Goal: Task Accomplishment & Management: Manage account settings

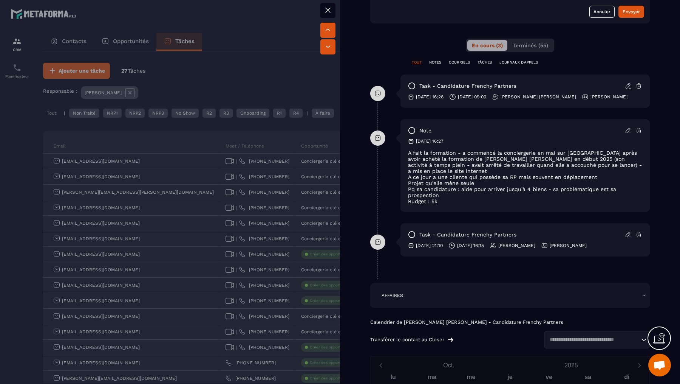
scroll to position [420, 0]
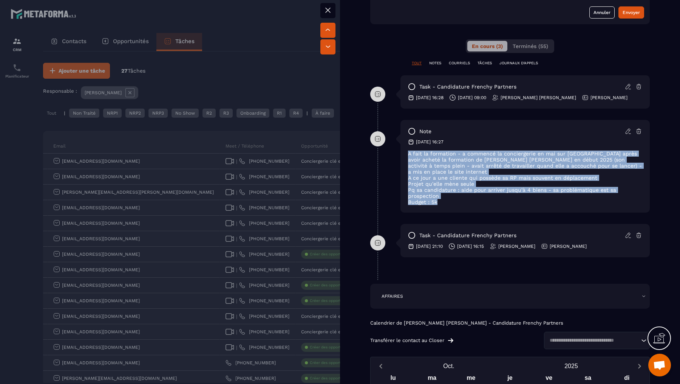
drag, startPoint x: 448, startPoint y: 194, endPoint x: 403, endPoint y: 150, distance: 62.8
click at [403, 150] on div "note [DATE] 16:27 A fait la formation - a commencé la conciergerie en mai sur […" at bounding box center [525, 166] width 249 height 93
copy div "A fait la formation - a commencé la conciergerie en mai sur [GEOGRAPHIC_DATA] a…"
click at [297, 265] on div at bounding box center [340, 192] width 680 height 384
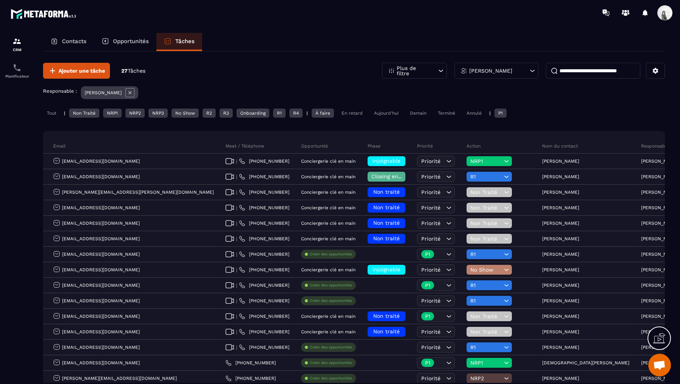
click at [526, 66] on div "[PERSON_NAME]" at bounding box center [497, 71] width 84 height 16
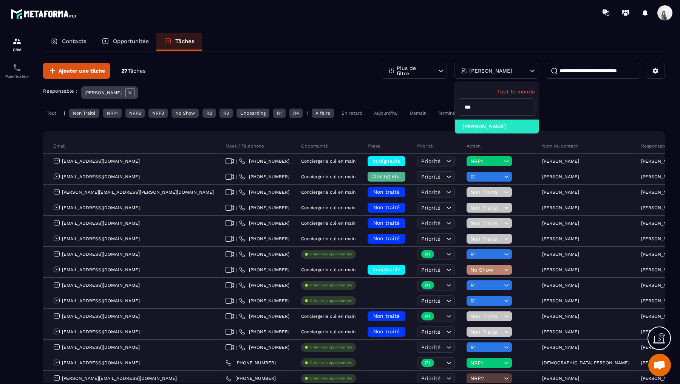
click at [125, 91] on icon at bounding box center [129, 92] width 9 height 9
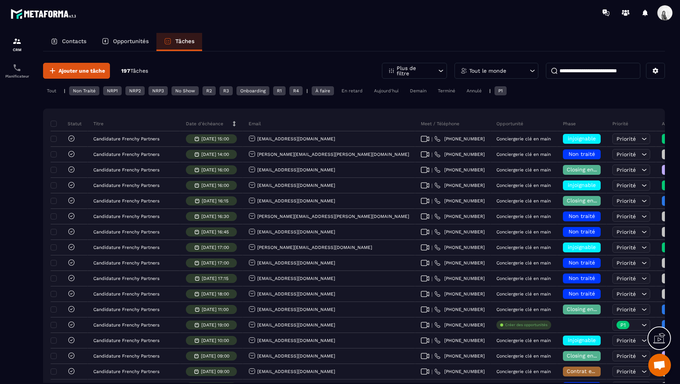
click at [630, 68] on input at bounding box center [593, 71] width 94 height 16
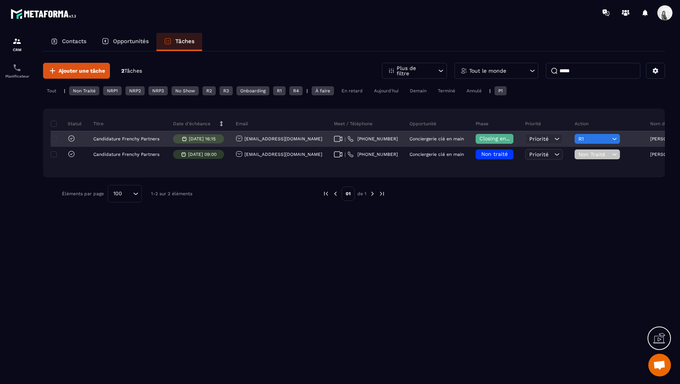
scroll to position [0, 144]
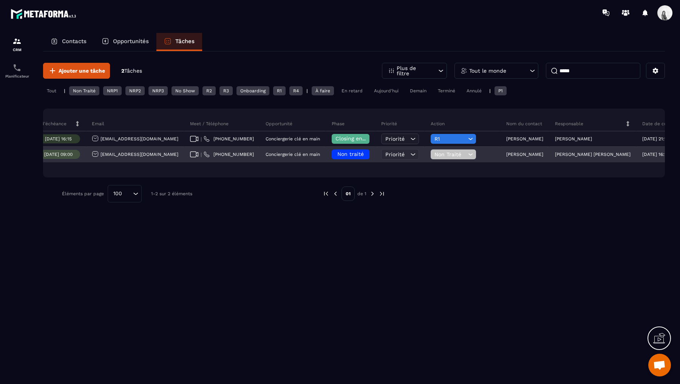
type input "*****"
click at [338, 153] on span "Non traité" at bounding box center [351, 154] width 26 height 6
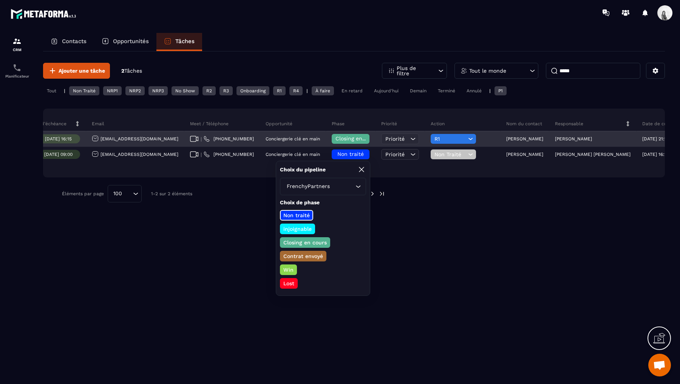
scroll to position [0, 0]
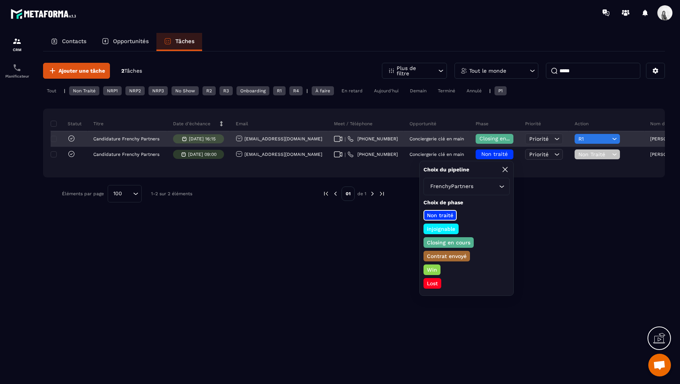
click at [70, 137] on icon at bounding box center [72, 139] width 8 height 8
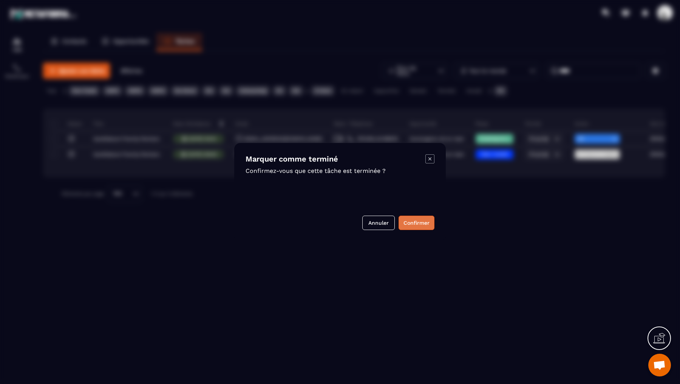
click at [428, 219] on button "Confirmer" at bounding box center [417, 222] width 36 height 14
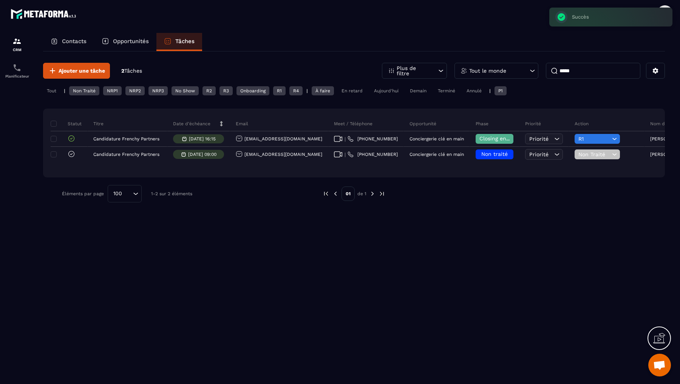
click at [568, 74] on input "*****" at bounding box center [593, 71] width 94 height 16
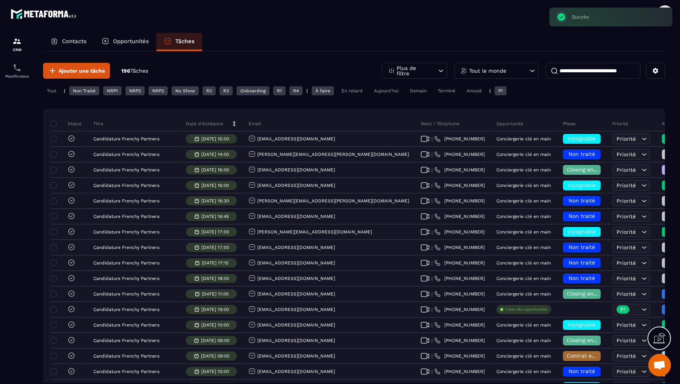
click at [493, 76] on div "Tout le monde" at bounding box center [497, 71] width 84 height 16
click at [488, 122] on li "[PERSON_NAME]" at bounding box center [497, 126] width 84 height 14
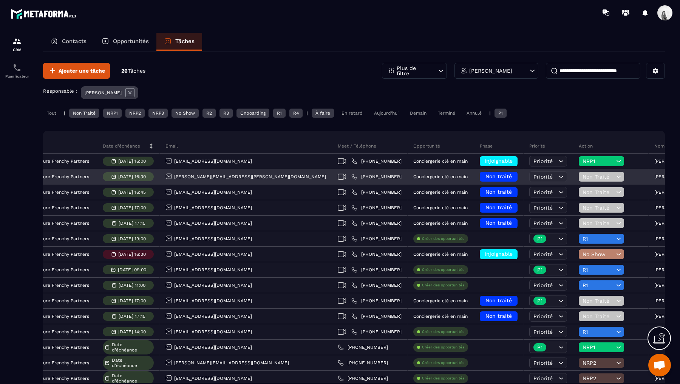
scroll to position [0, 183]
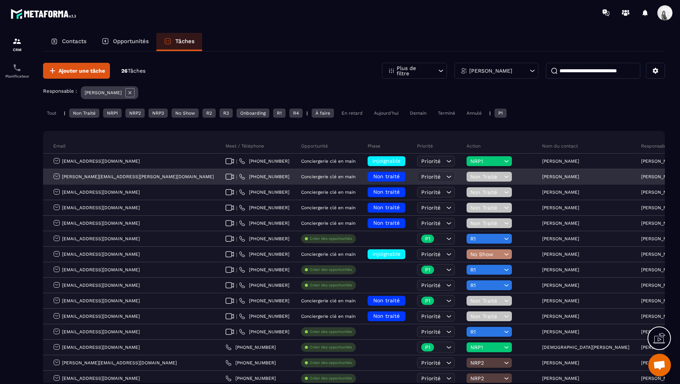
click at [542, 175] on p "[PERSON_NAME]" at bounding box center [560, 176] width 37 height 5
